Goal: Information Seeking & Learning: Learn about a topic

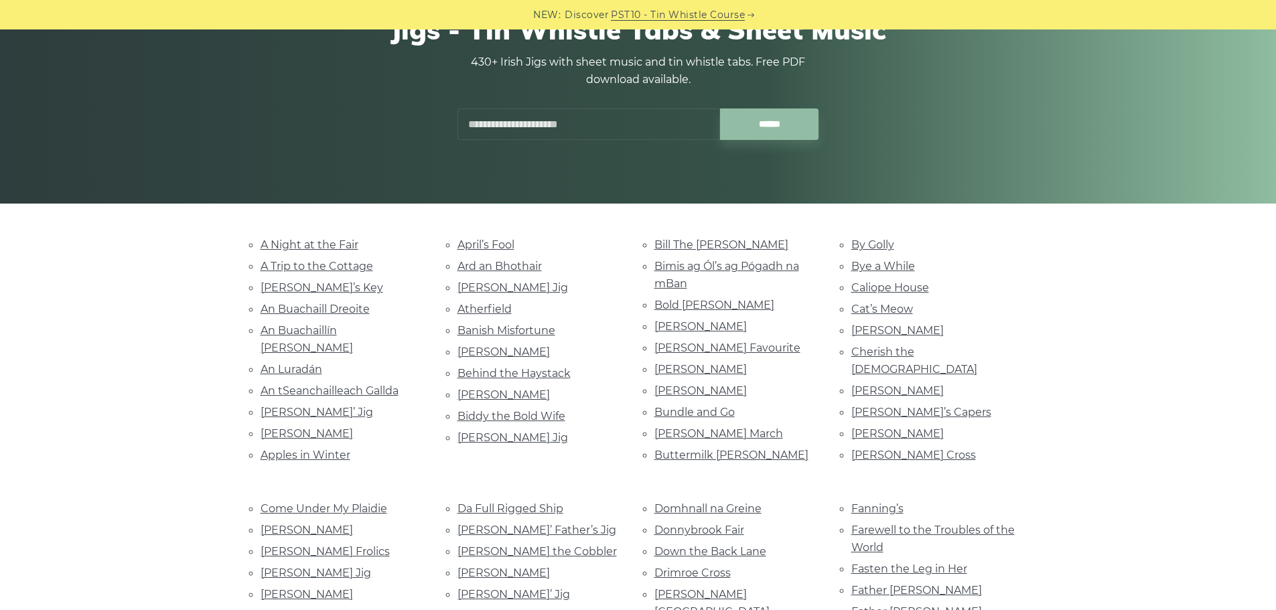
scroll to position [201, 0]
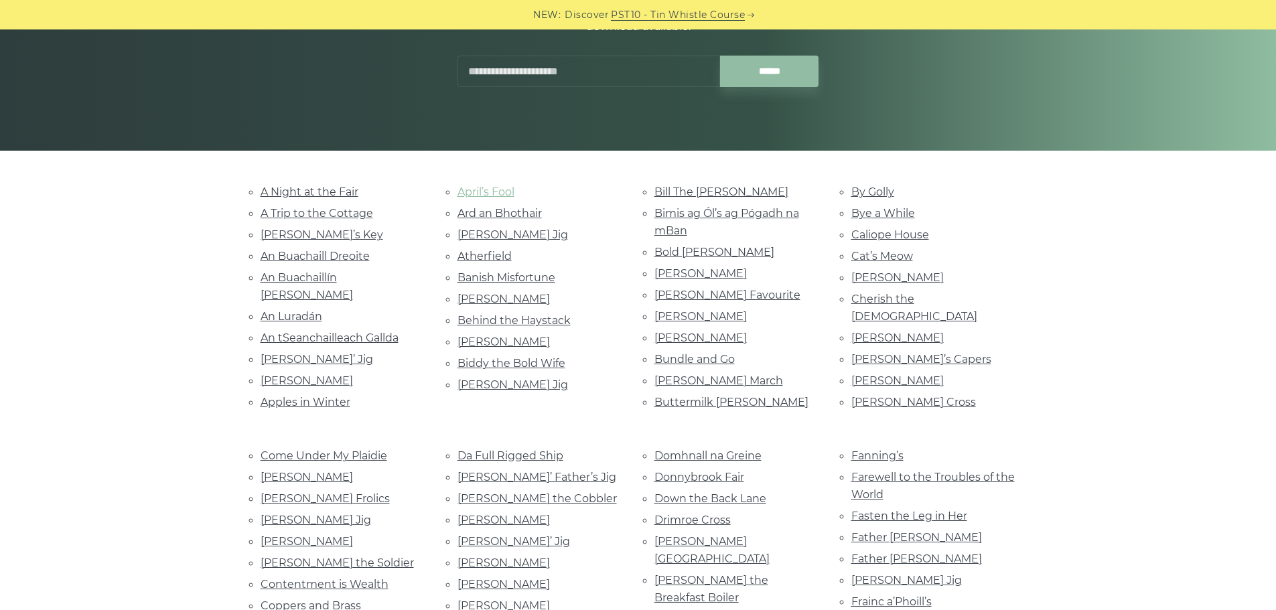
click at [477, 188] on link "April’s Fool" at bounding box center [485, 191] width 57 height 13
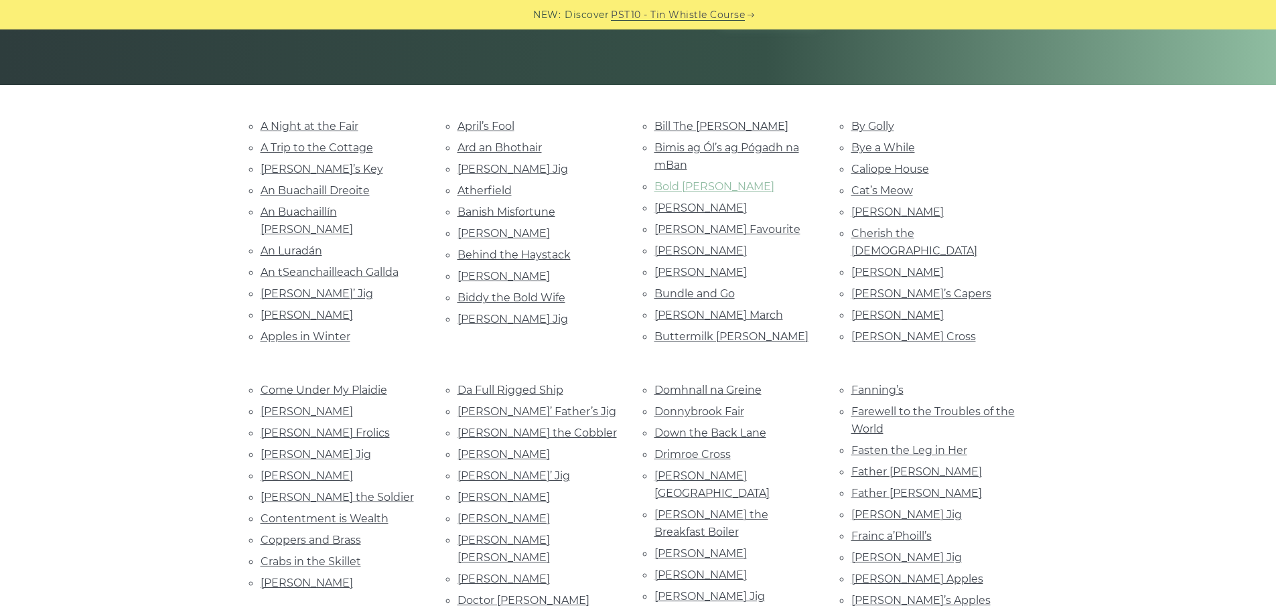
scroll to position [267, 0]
click at [696, 188] on link "Bold Doherty" at bounding box center [714, 185] width 120 height 13
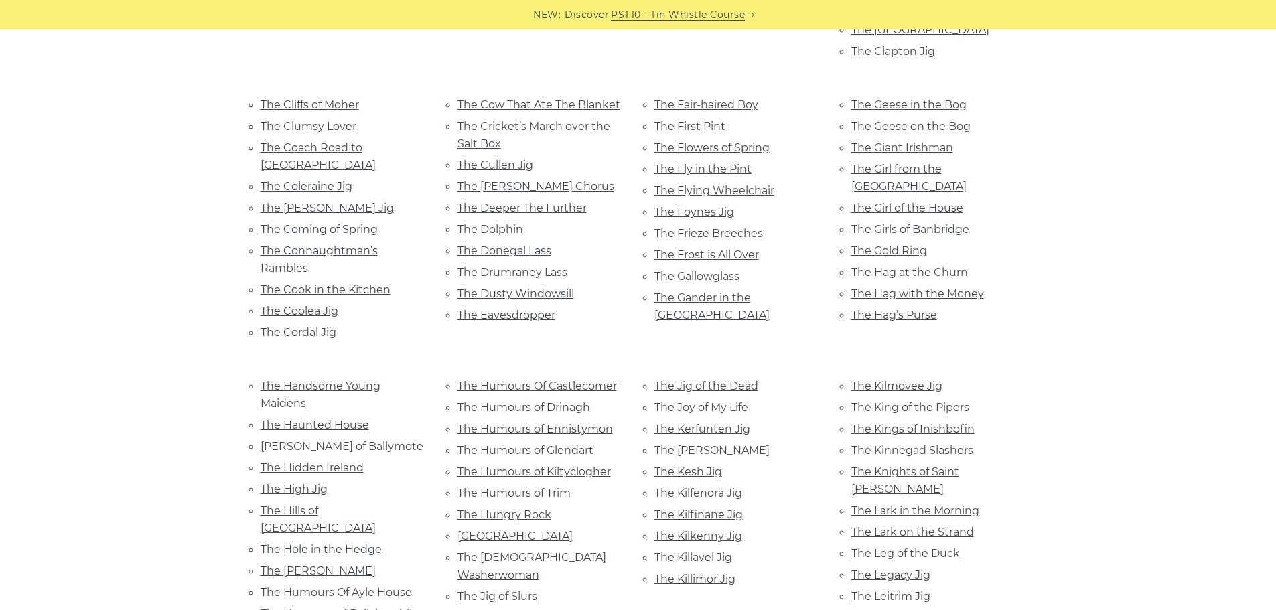
scroll to position [2009, 0]
click at [715, 574] on link "The Killimor Jig" at bounding box center [694, 580] width 81 height 13
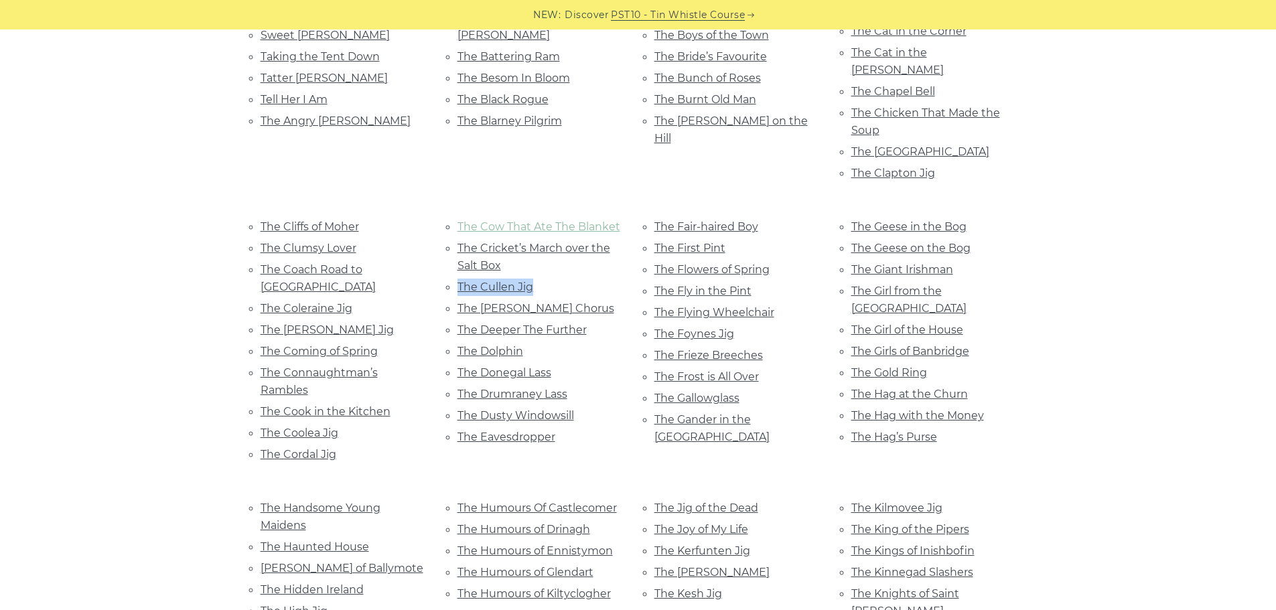
click at [455, 218] on div "The Cow That Ate The Blanket The Cricket’s March over the Salt Box The Cullen J…" at bounding box center [539, 342] width 197 height 249
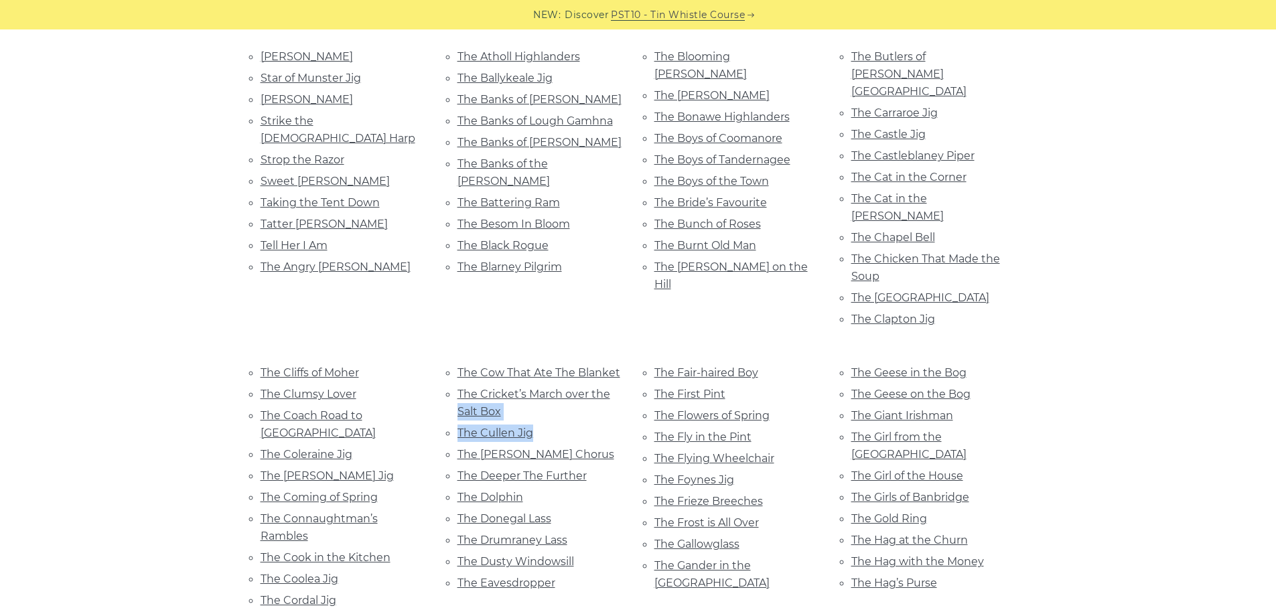
click at [518, 427] on link "The Cullen Jig" at bounding box center [495, 433] width 76 height 13
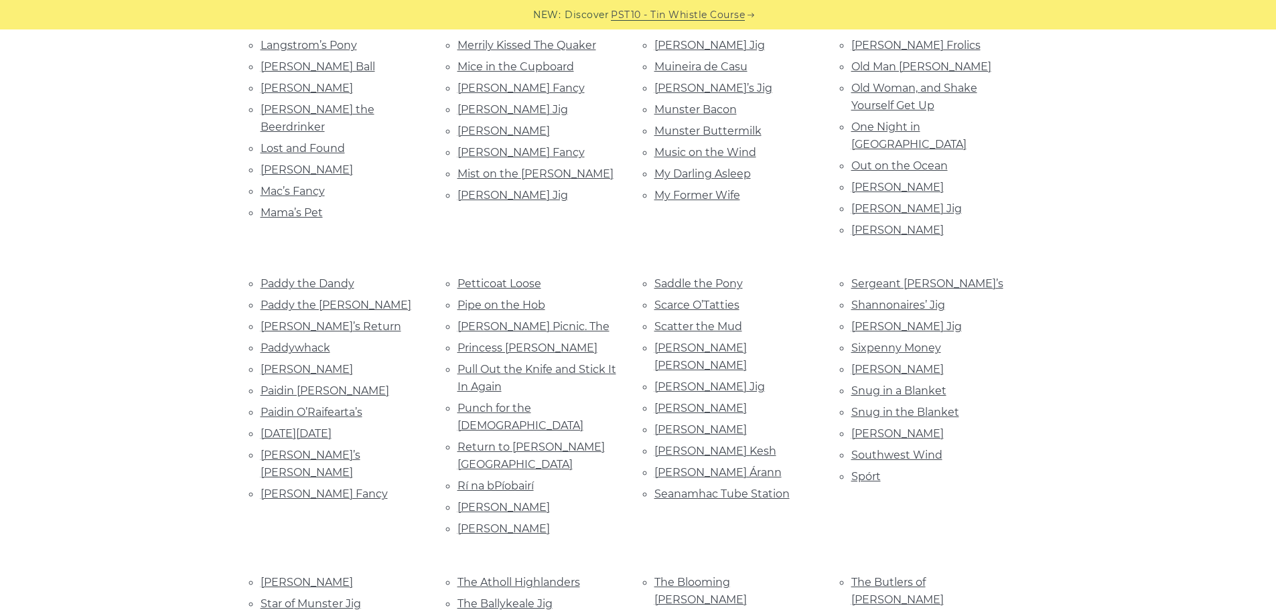
scroll to position [1212, 0]
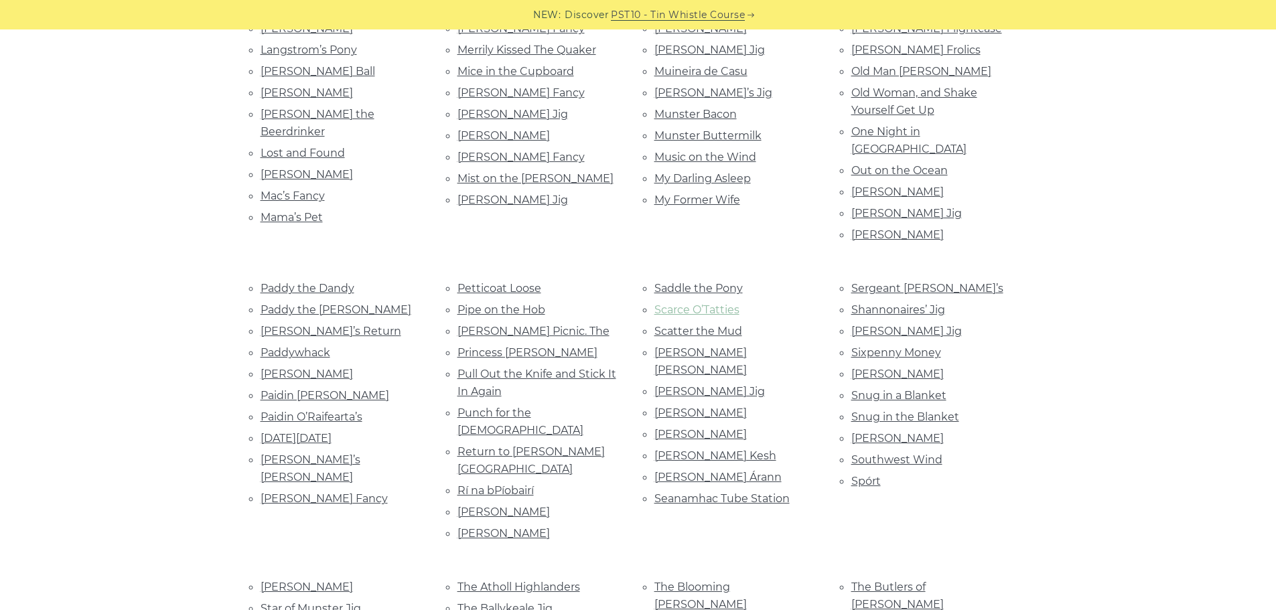
click at [724, 303] on link "Scarce O’Tatties" at bounding box center [696, 309] width 85 height 13
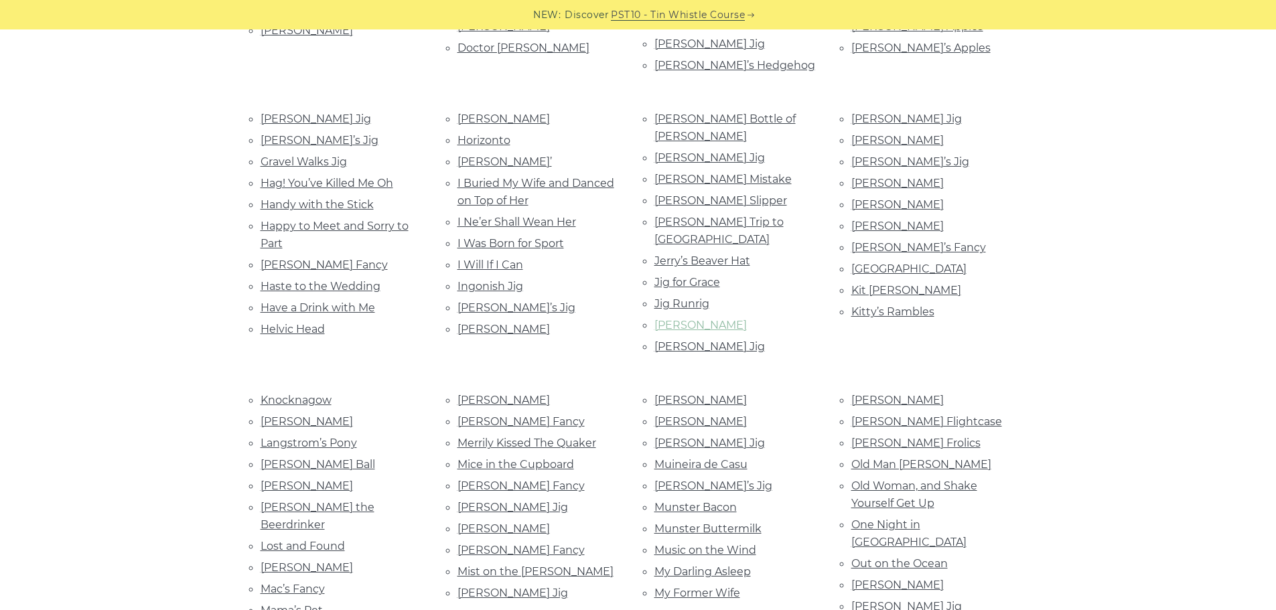
scroll to position [818, 0]
click at [536, 216] on link "I Ne’er Shall Wean Her" at bounding box center [516, 222] width 119 height 13
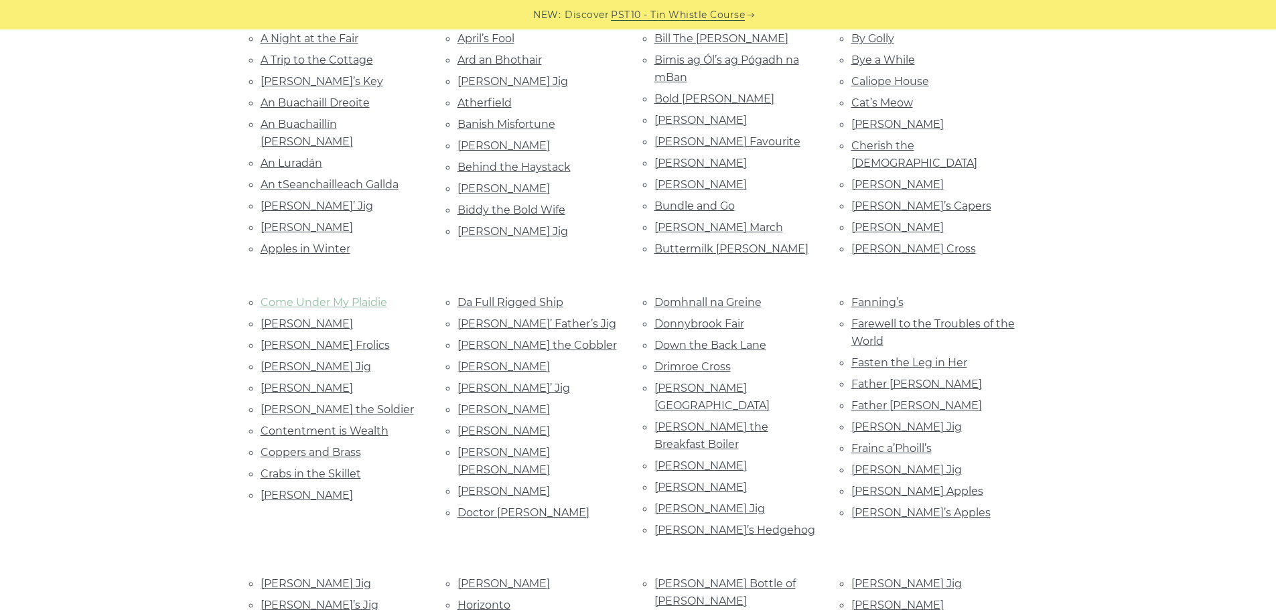
scroll to position [352, 0]
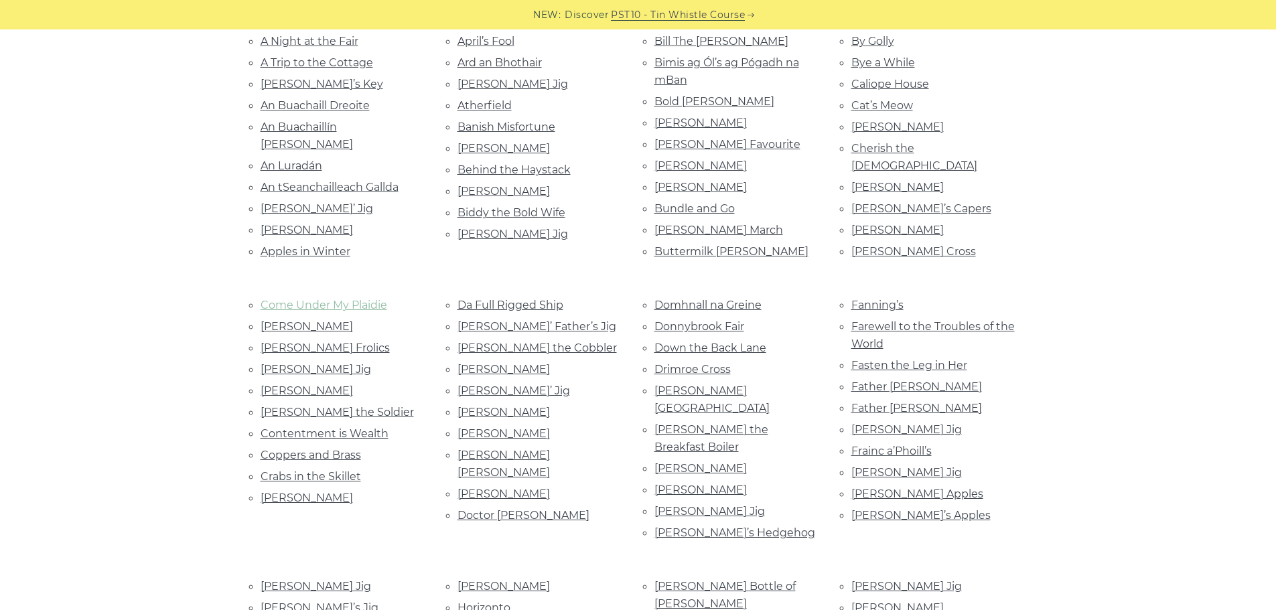
click at [327, 299] on link "Come Under My Plaidie" at bounding box center [323, 305] width 127 height 13
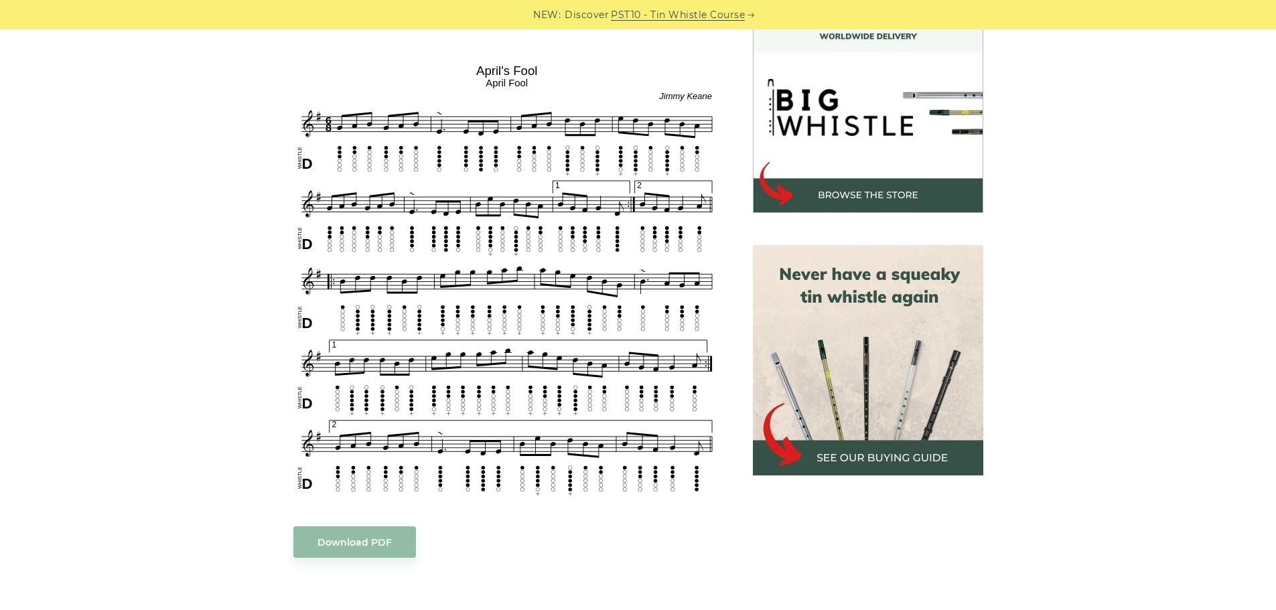
scroll to position [402, 0]
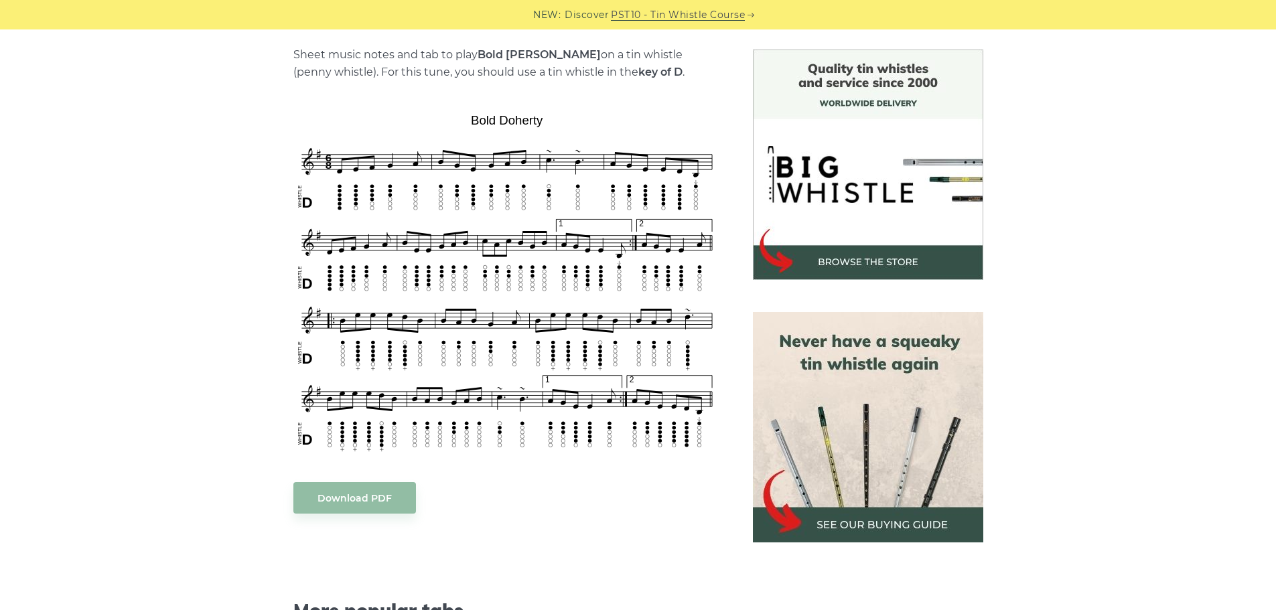
scroll to position [335, 0]
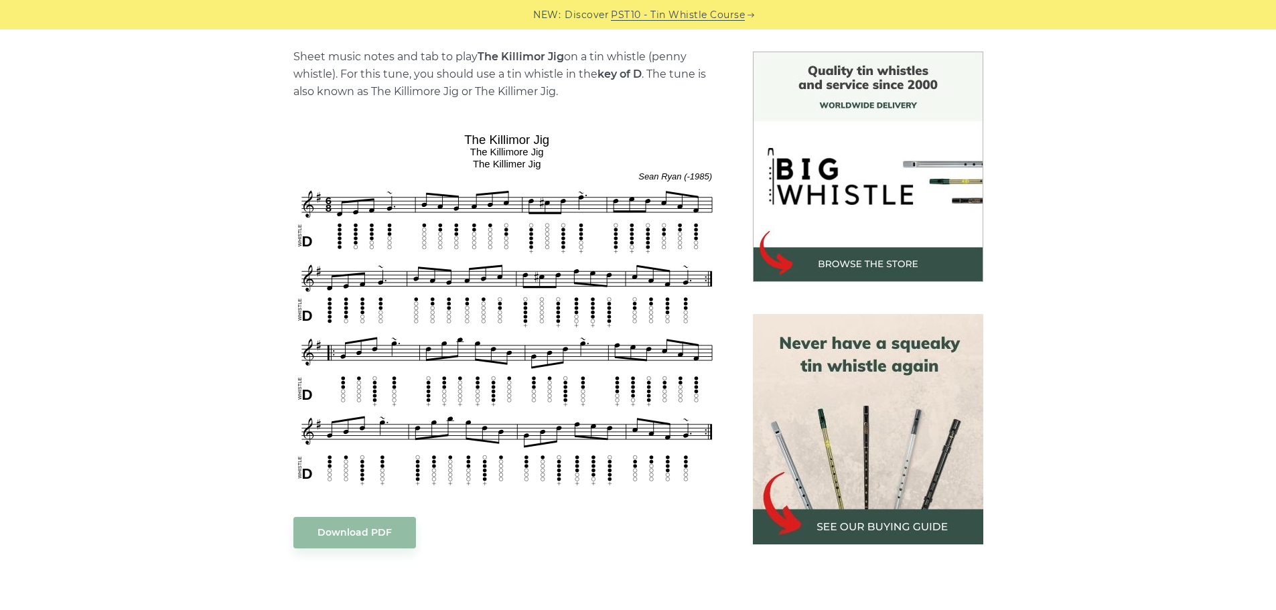
scroll to position [333, 0]
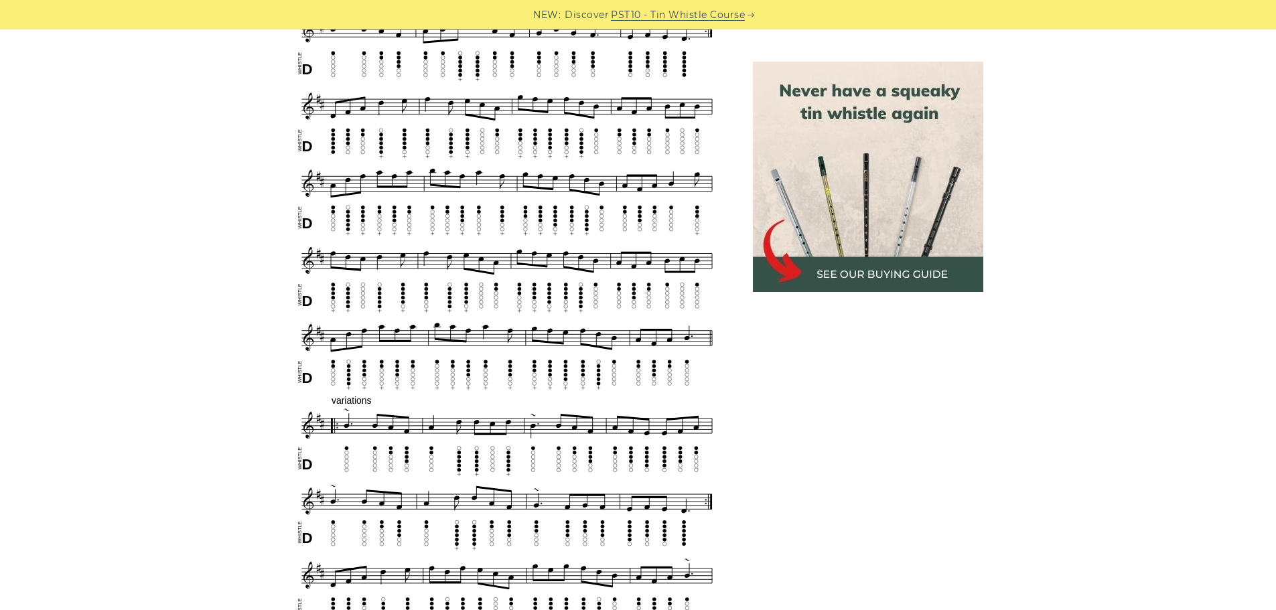
scroll to position [586, 0]
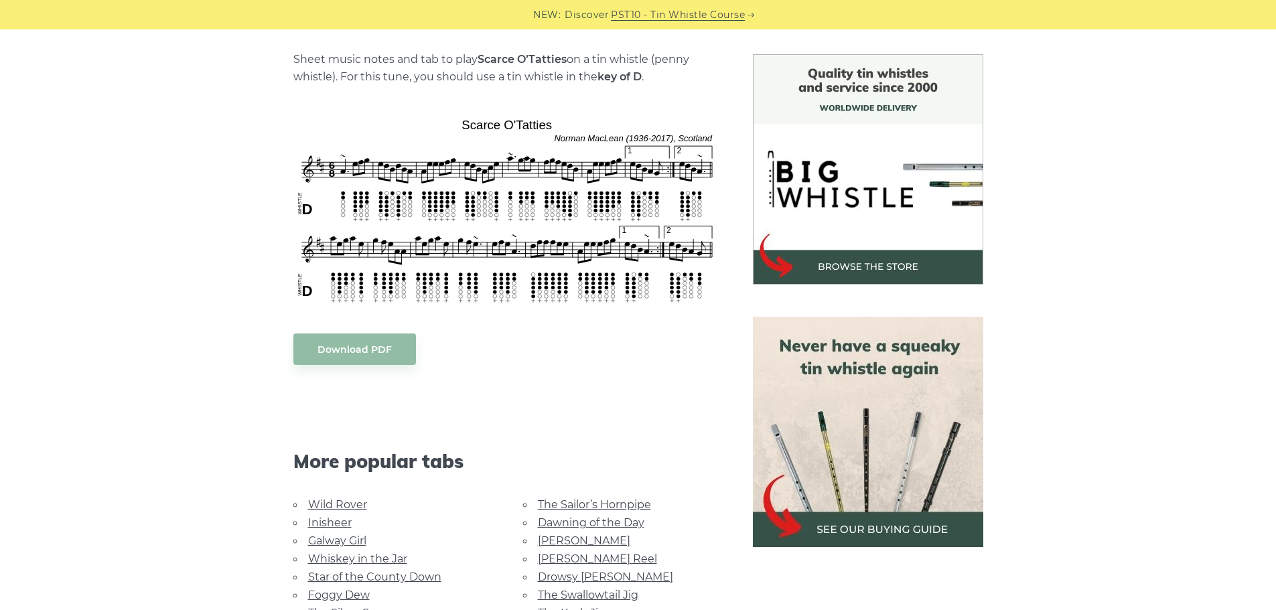
scroll to position [333, 0]
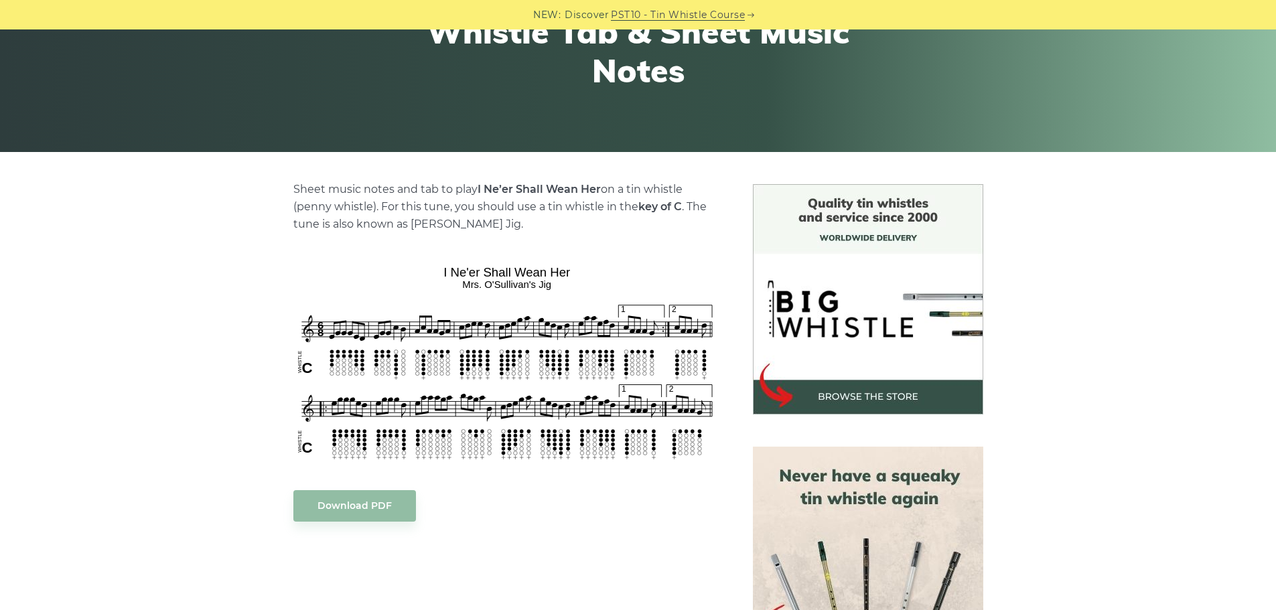
scroll to position [200, 0]
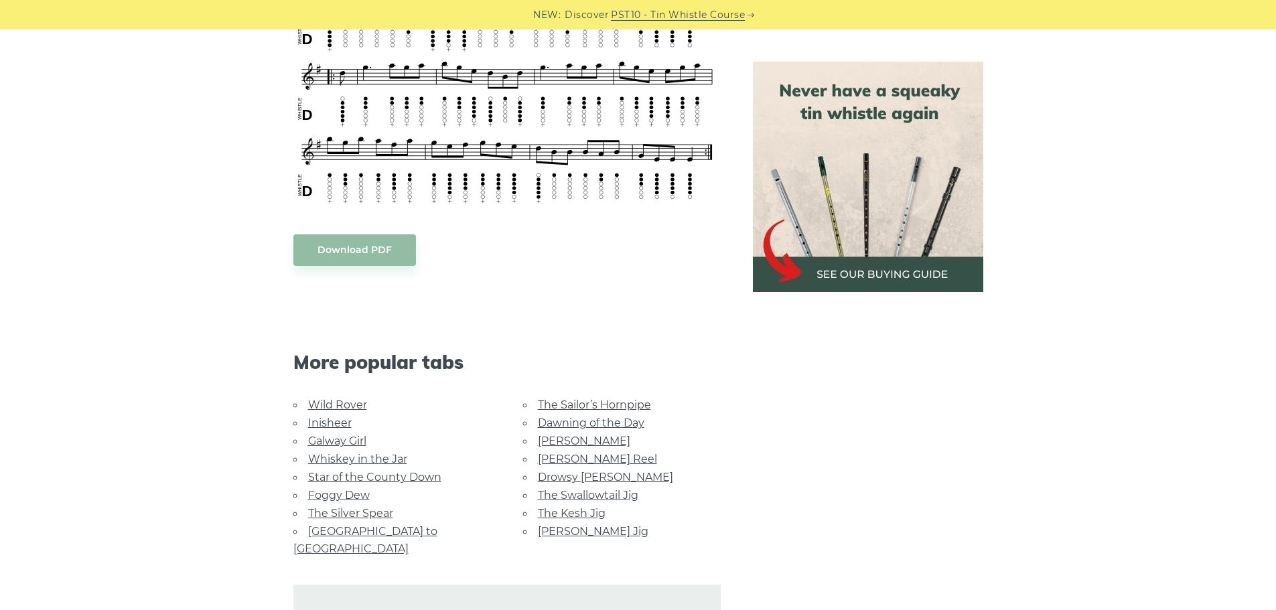
scroll to position [602, 0]
click at [602, 403] on link "The Sailor’s Hornpipe" at bounding box center [594, 404] width 113 height 13
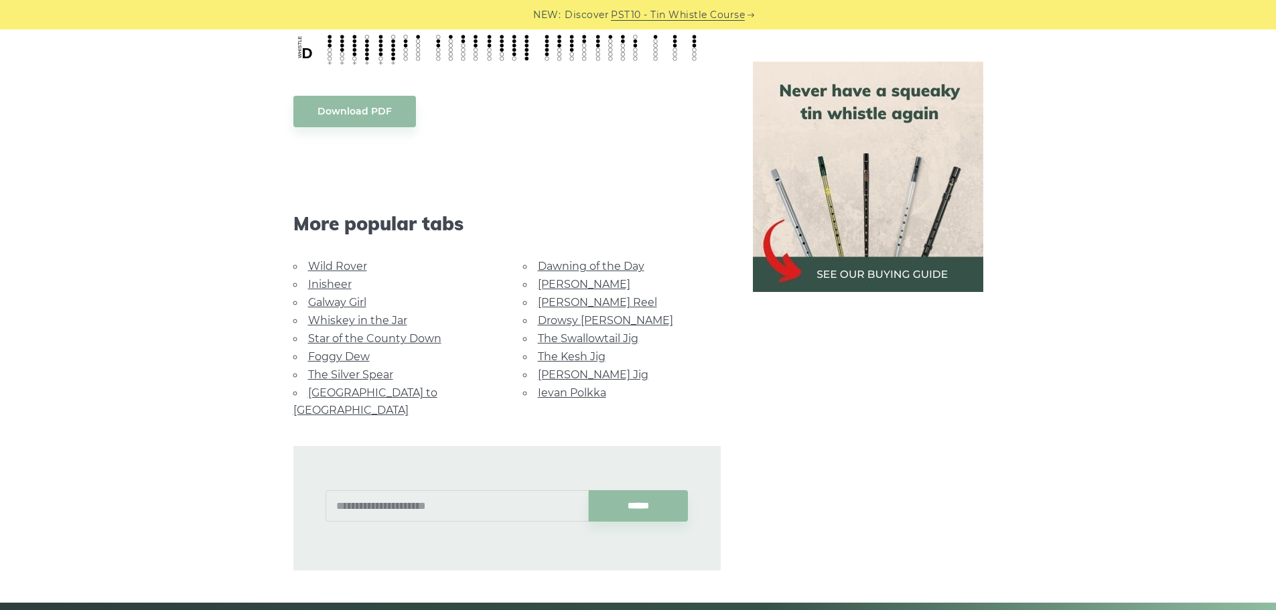
scroll to position [737, 0]
click at [573, 321] on link "Drowsy [PERSON_NAME]" at bounding box center [605, 319] width 135 height 13
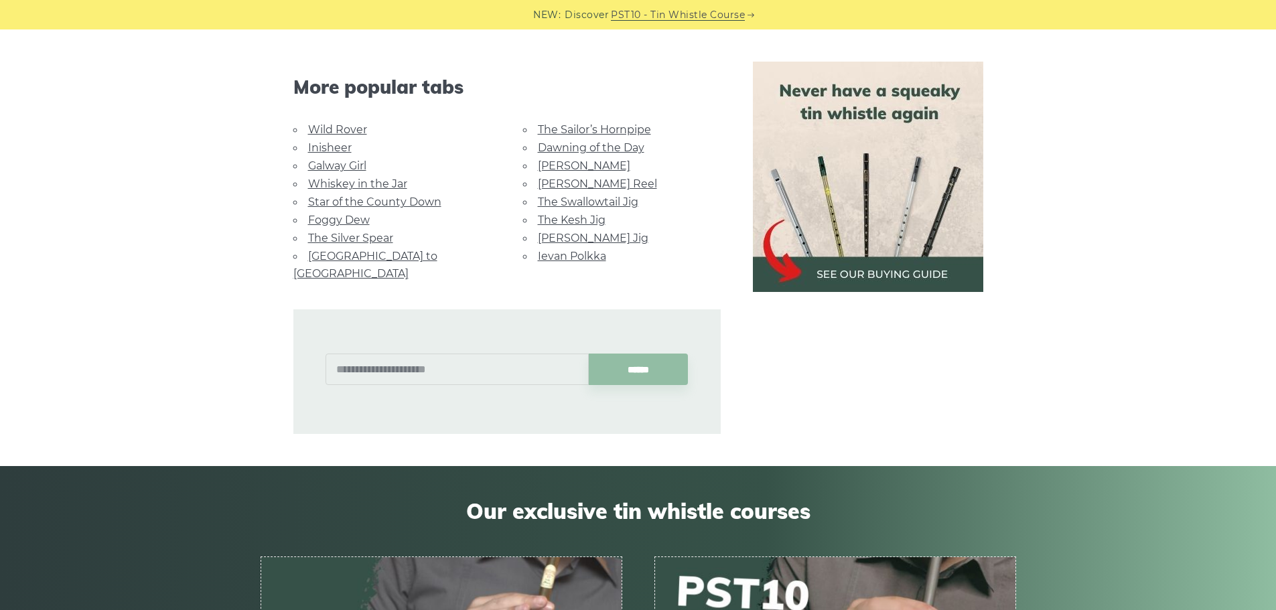
scroll to position [938, 0]
click at [577, 240] on link "[PERSON_NAME] Jig" at bounding box center [593, 238] width 110 height 13
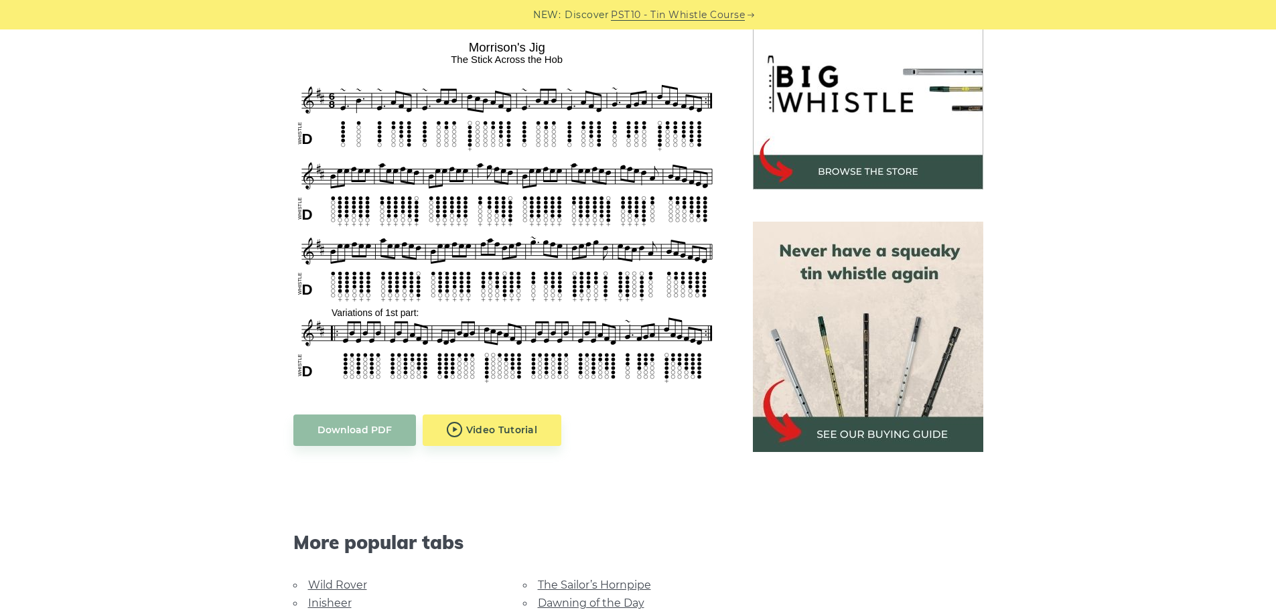
scroll to position [421, 0]
